Goal: Task Accomplishment & Management: Use online tool/utility

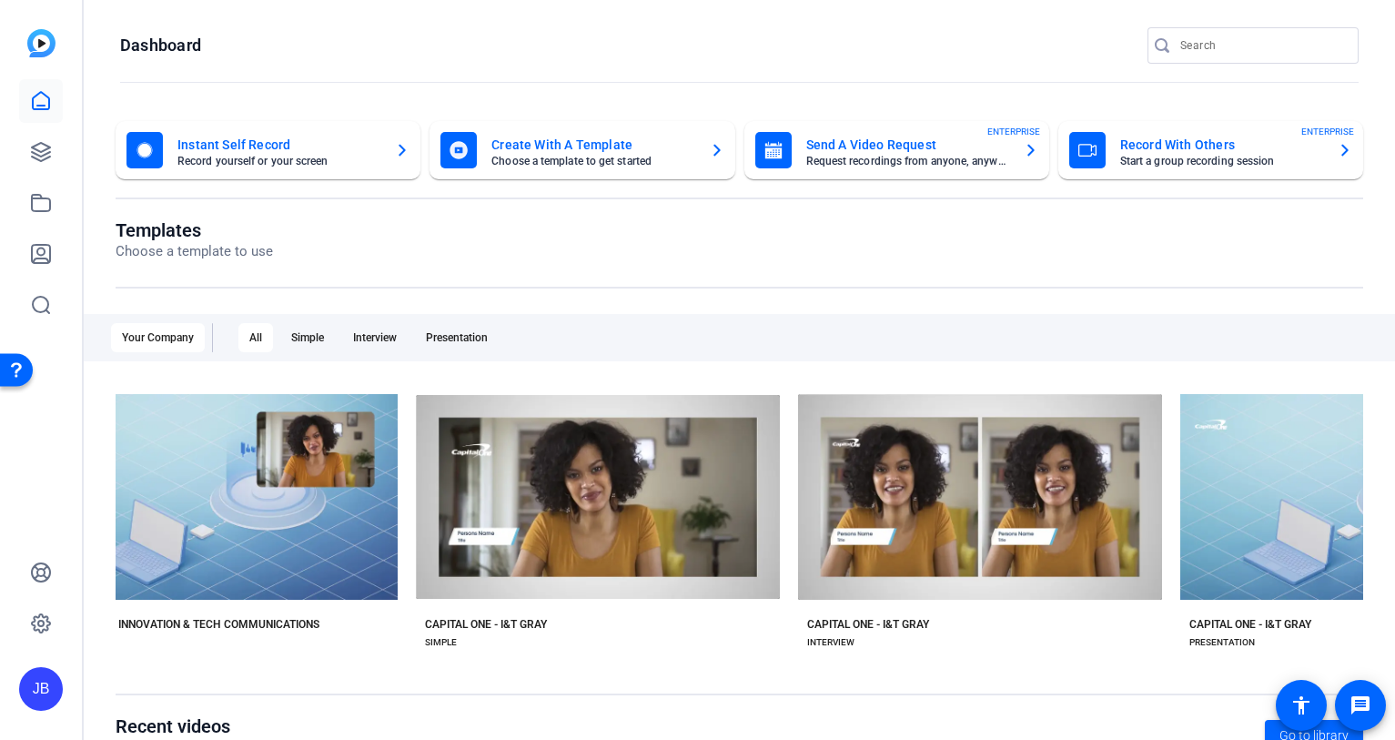
scroll to position [297, 0]
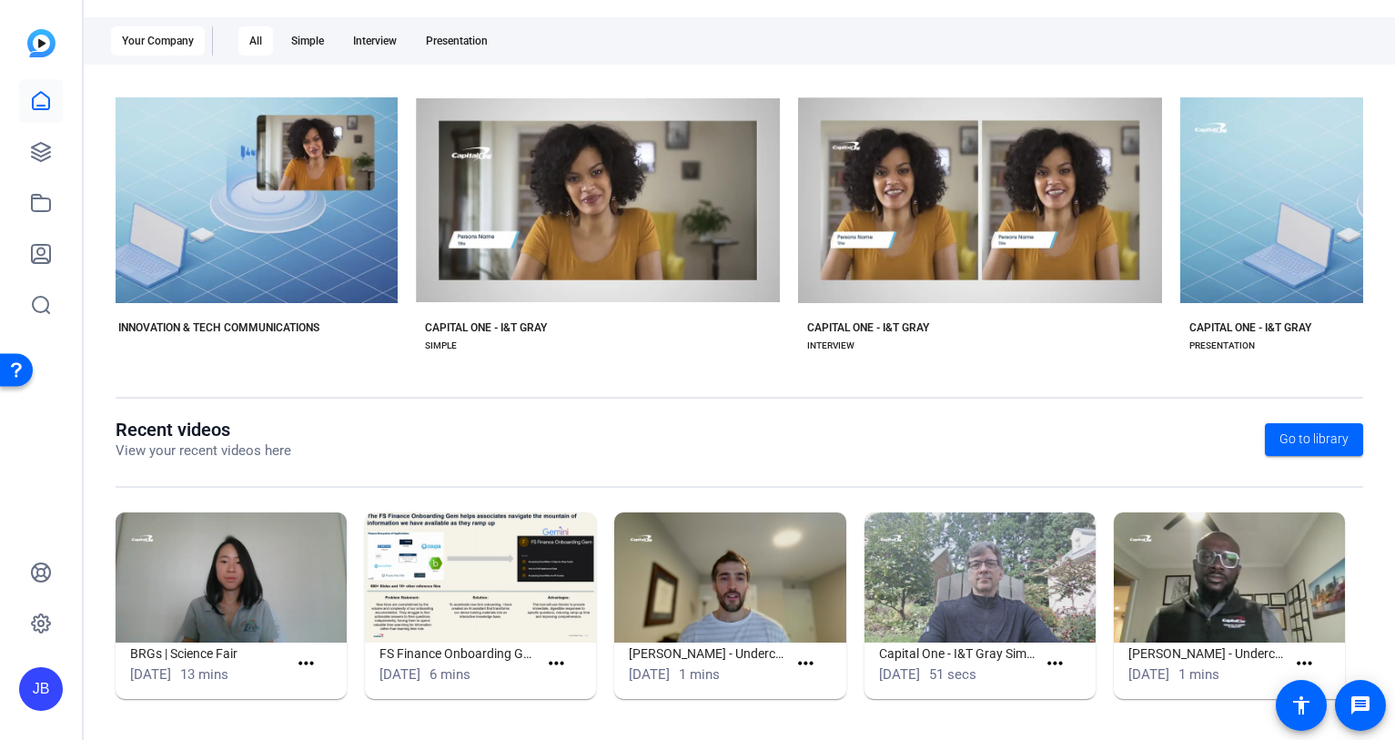
click at [196, 600] on img at bounding box center [231, 577] width 231 height 130
click at [199, 652] on h1 "BRGs | Science Fair" at bounding box center [208, 653] width 157 height 22
click at [304, 662] on mat-icon "more_horiz" at bounding box center [306, 663] width 23 height 23
click at [316, 681] on span "View" at bounding box center [345, 691] width 73 height 22
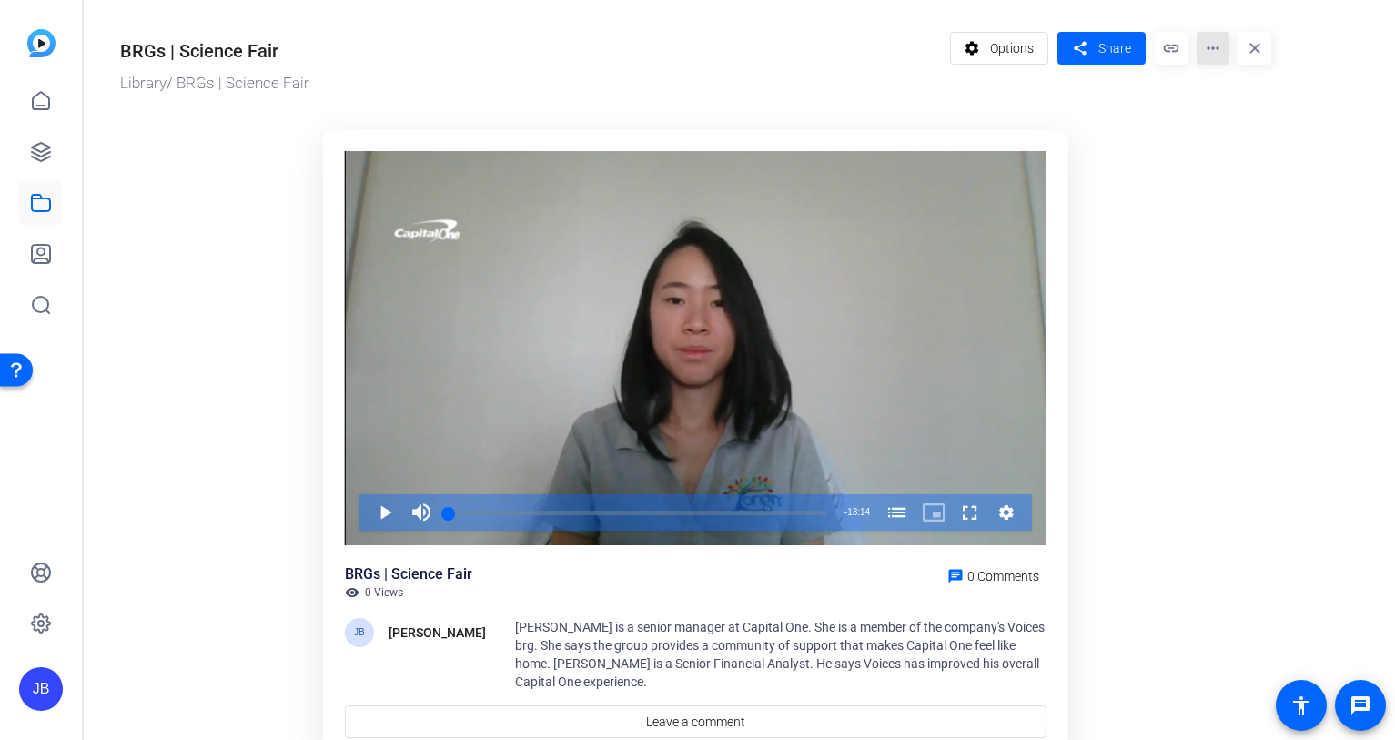
click at [1207, 52] on mat-icon "more_horiz" at bounding box center [1212, 48] width 33 height 33
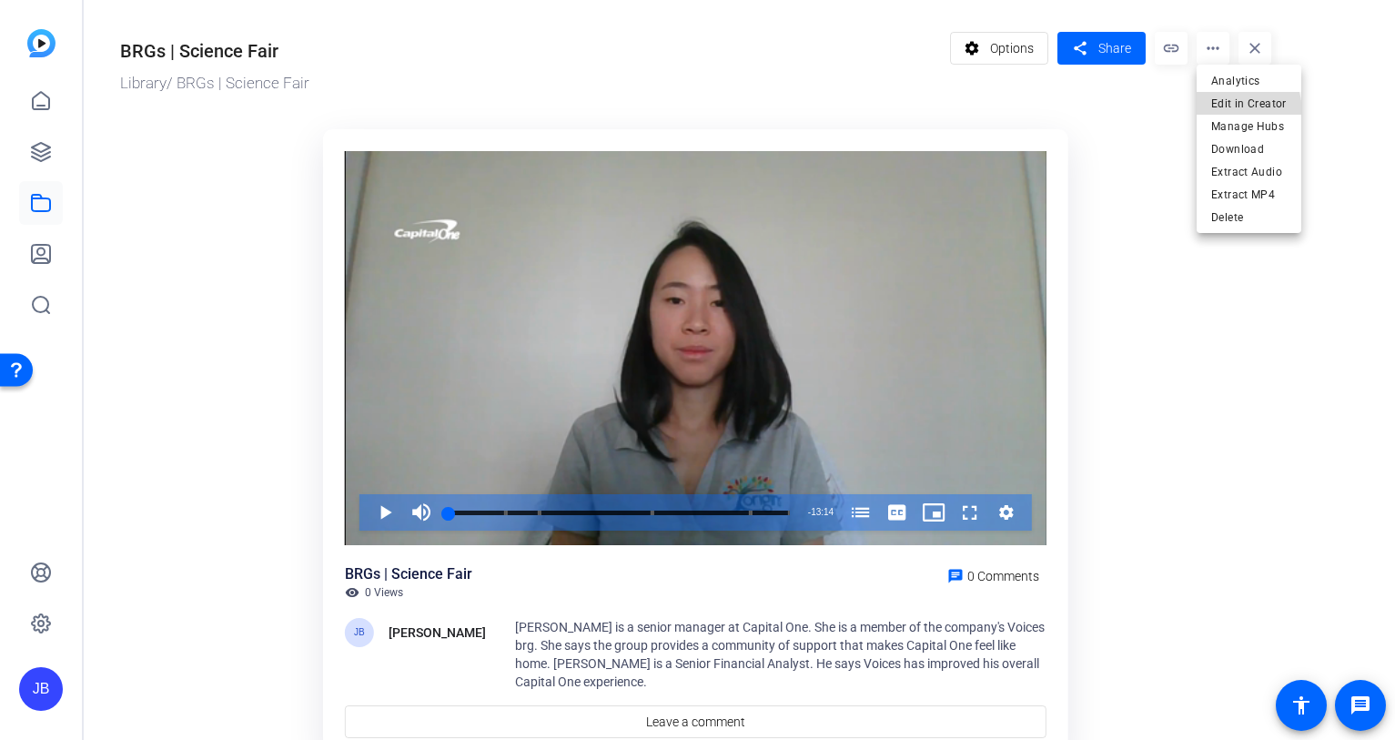
click at [1223, 113] on span "Edit in Creator" at bounding box center [1249, 104] width 76 height 22
